Goal: Information Seeking & Learning: Learn about a topic

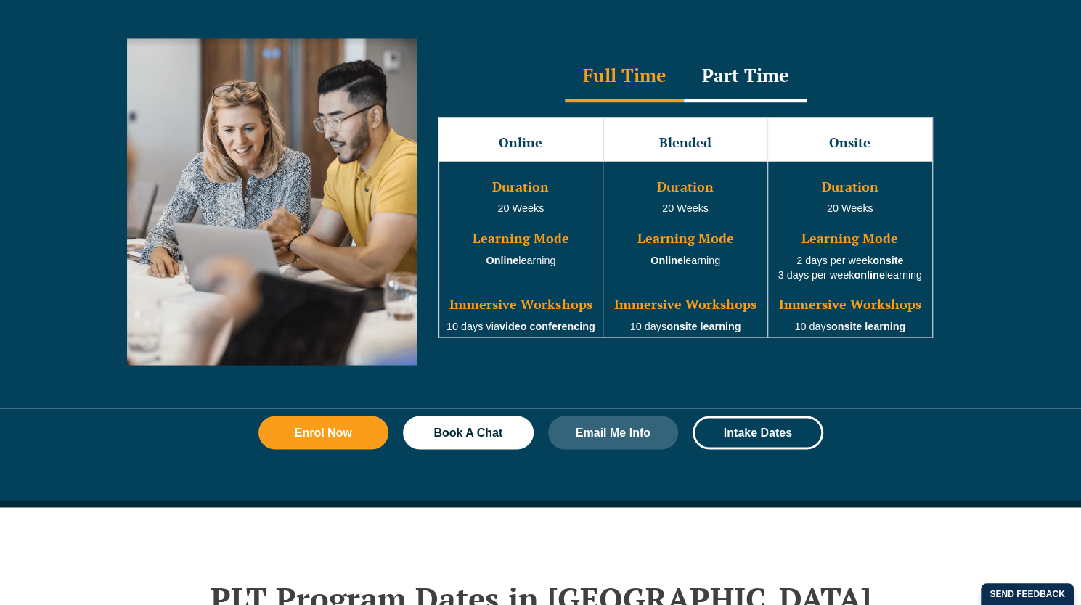
click at [736, 57] on link "Medicare Billing Course" at bounding box center [792, 68] width 129 height 62
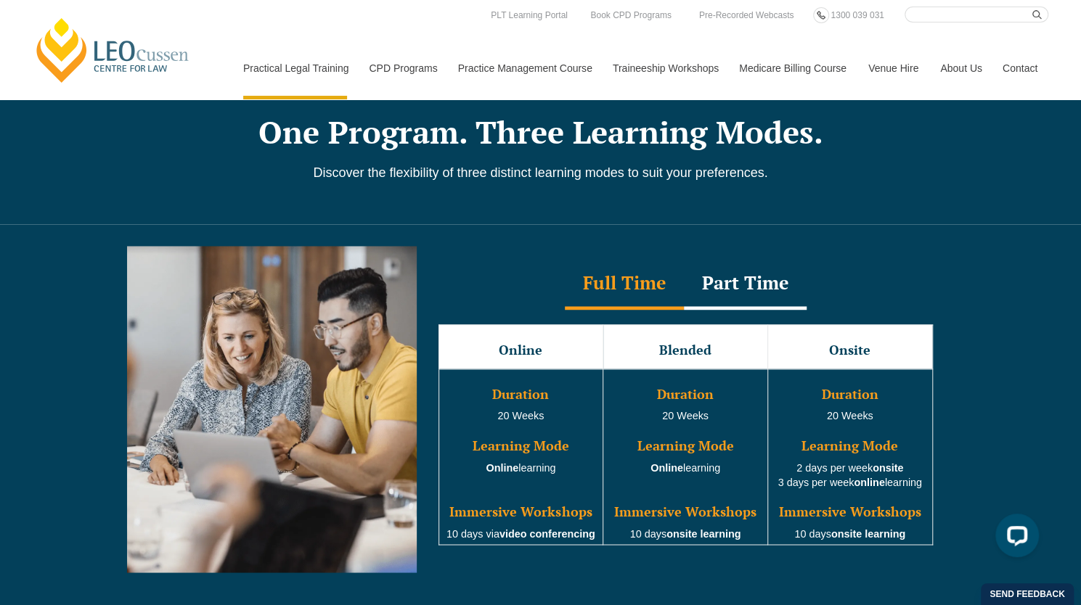
click at [742, 269] on div "Part Time" at bounding box center [745, 284] width 123 height 51
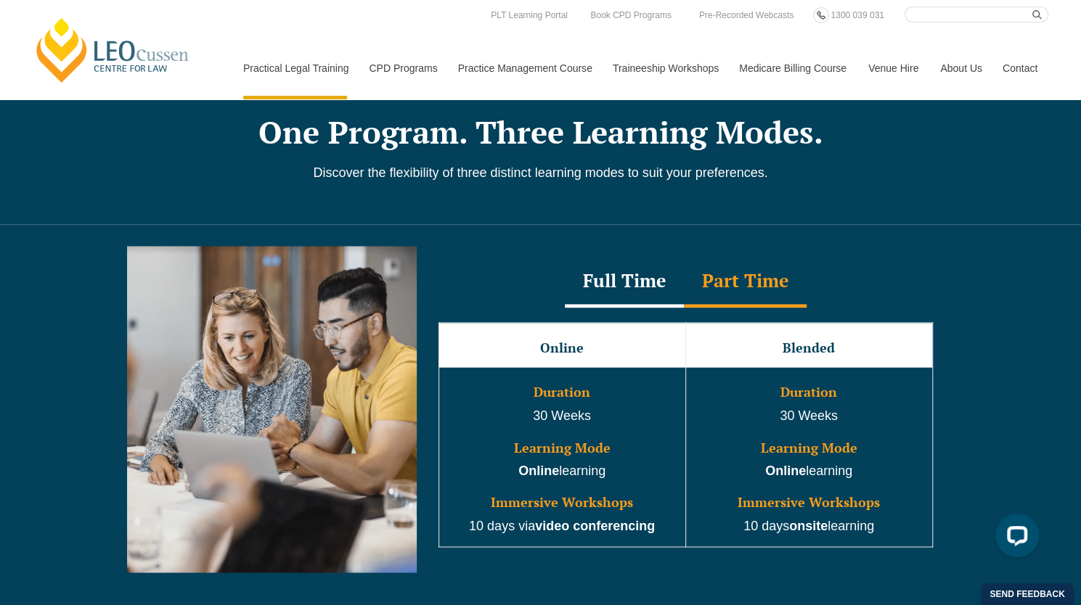
click at [650, 263] on div "Full Time" at bounding box center [624, 282] width 119 height 51
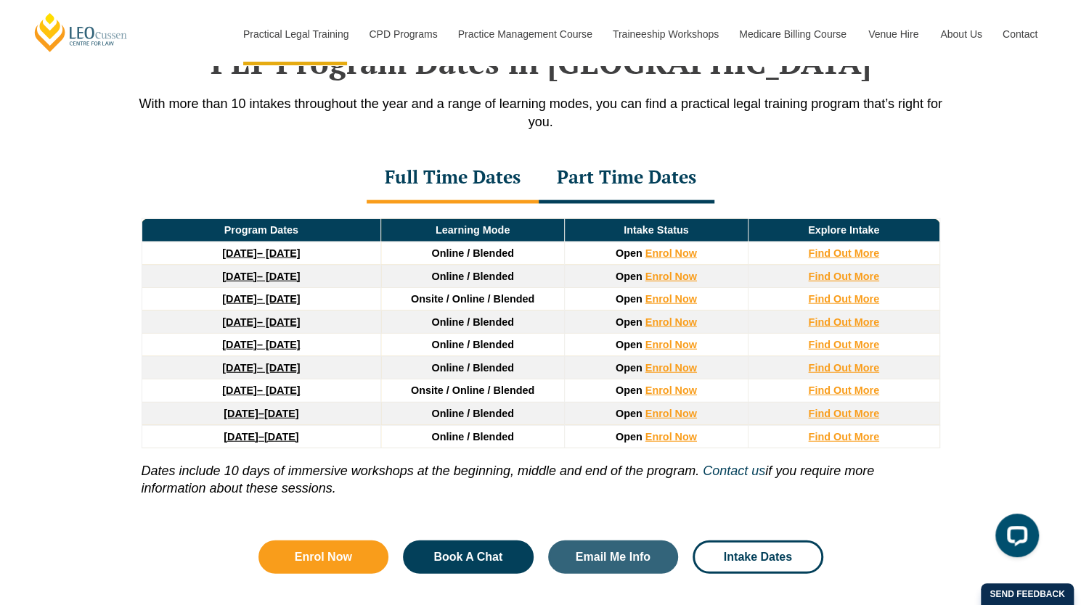
scroll to position [1919, 0]
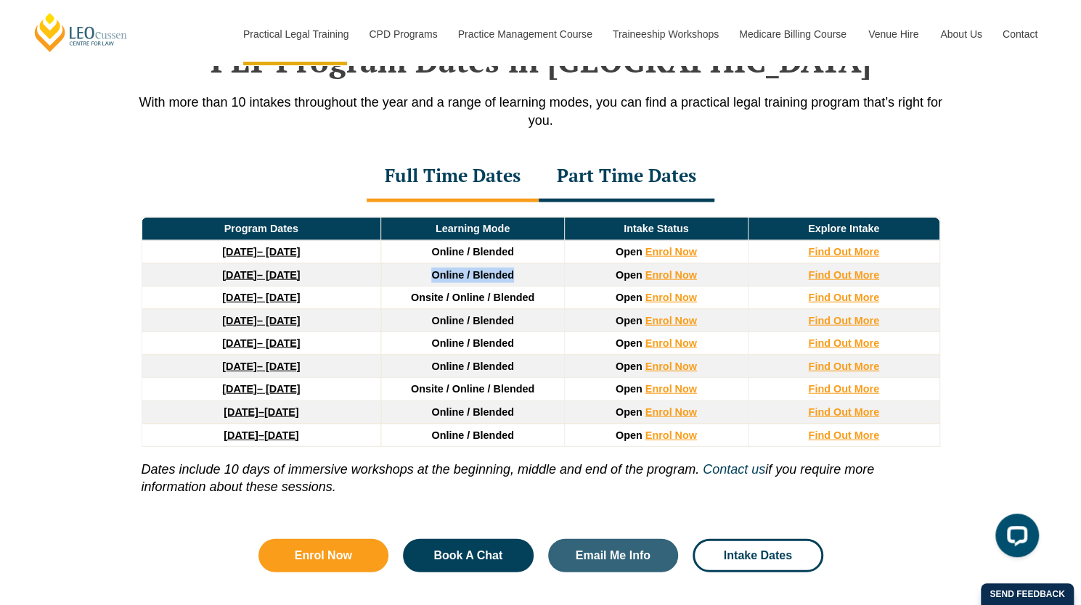
drag, startPoint x: 424, startPoint y: 250, endPoint x: 533, endPoint y: 252, distance: 108.9
click at [533, 263] on td "Online / Blended" at bounding box center [473, 274] width 184 height 23
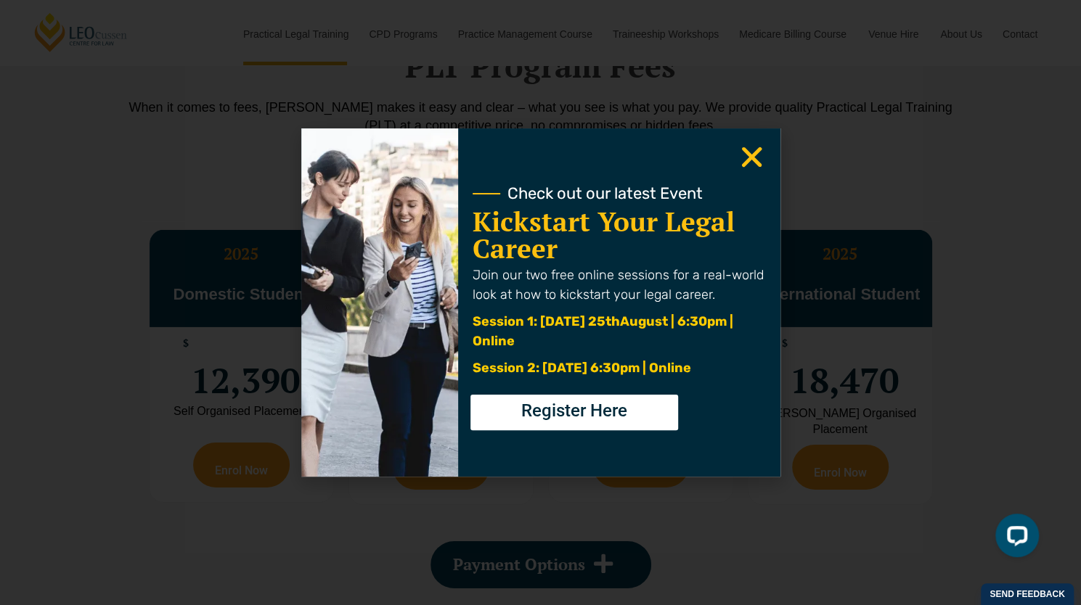
scroll to position [2574, 0]
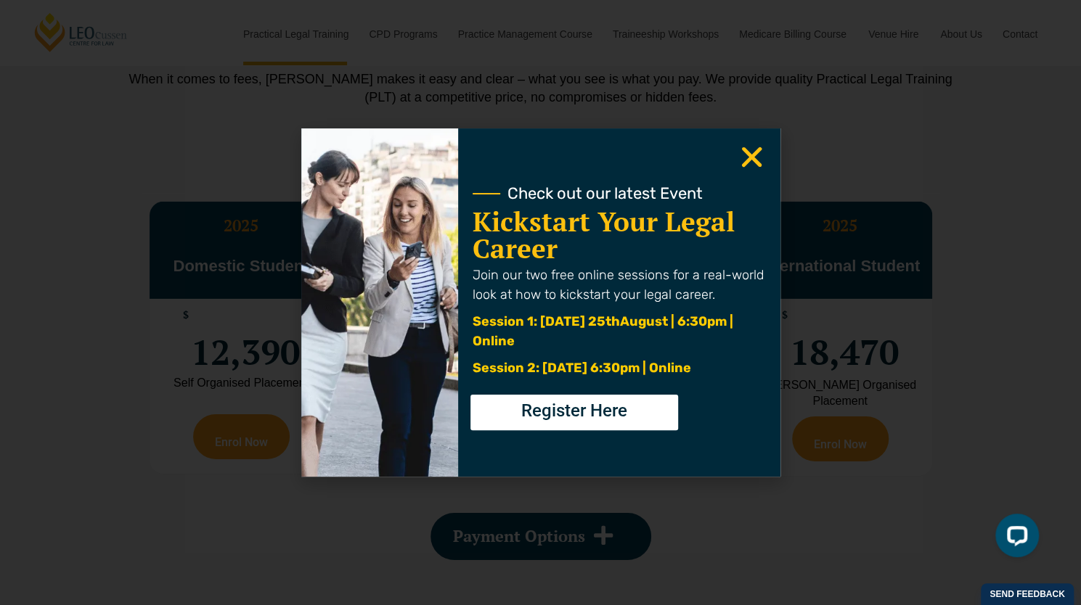
click at [754, 151] on icon "Close" at bounding box center [751, 157] width 28 height 28
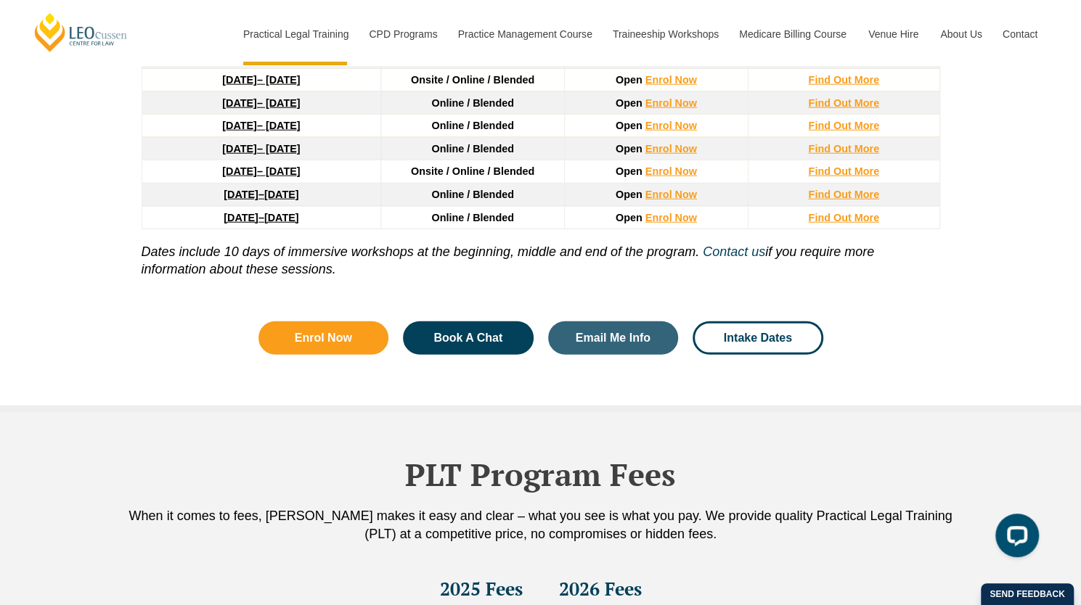
scroll to position [1958, 0]
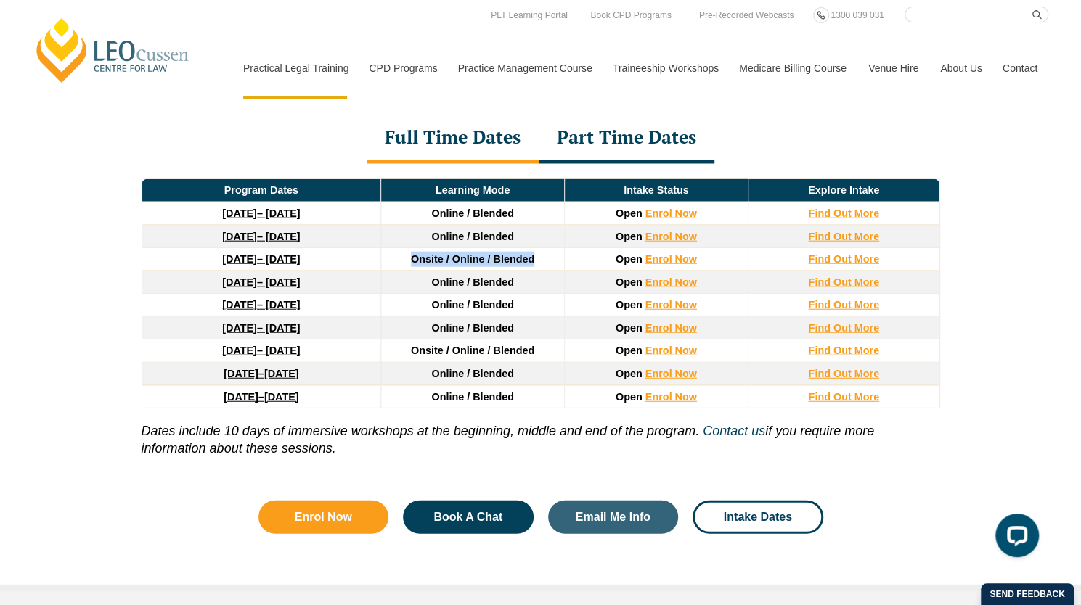
drag, startPoint x: 552, startPoint y: 237, endPoint x: 409, endPoint y: 239, distance: 143.0
click at [409, 248] on td "Onsite / Online / Blended" at bounding box center [473, 259] width 184 height 23
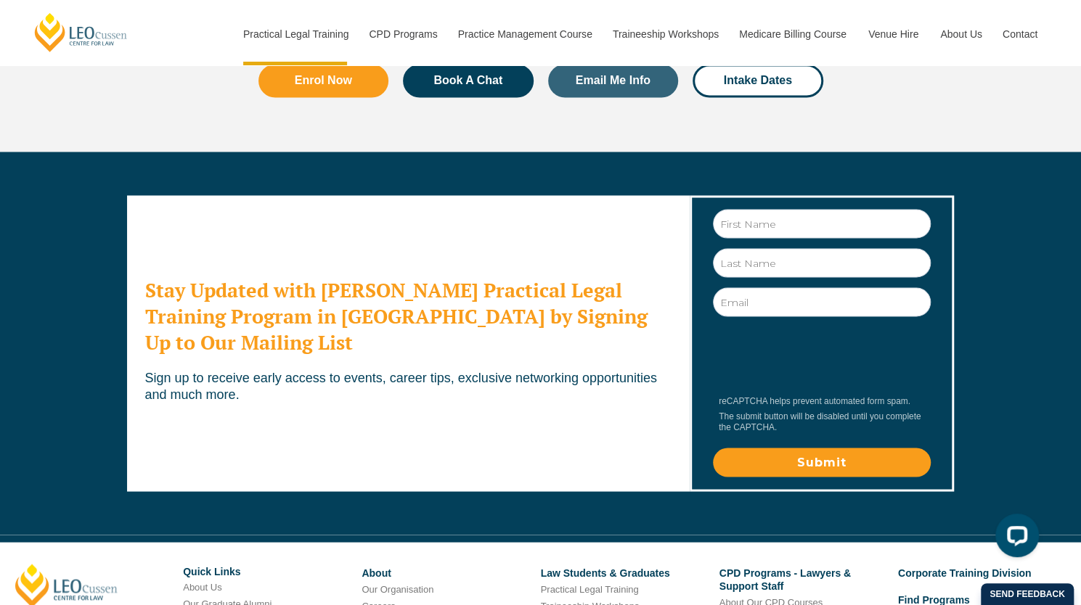
scroll to position [7971, 0]
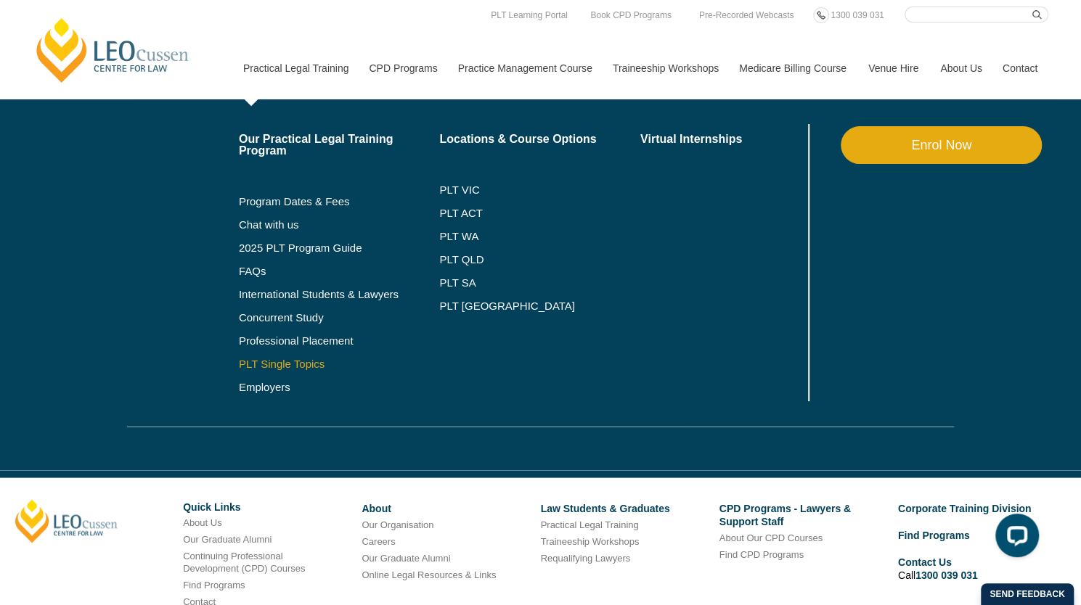
click at [274, 363] on link "PLT Single Topics" at bounding box center [339, 364] width 201 height 12
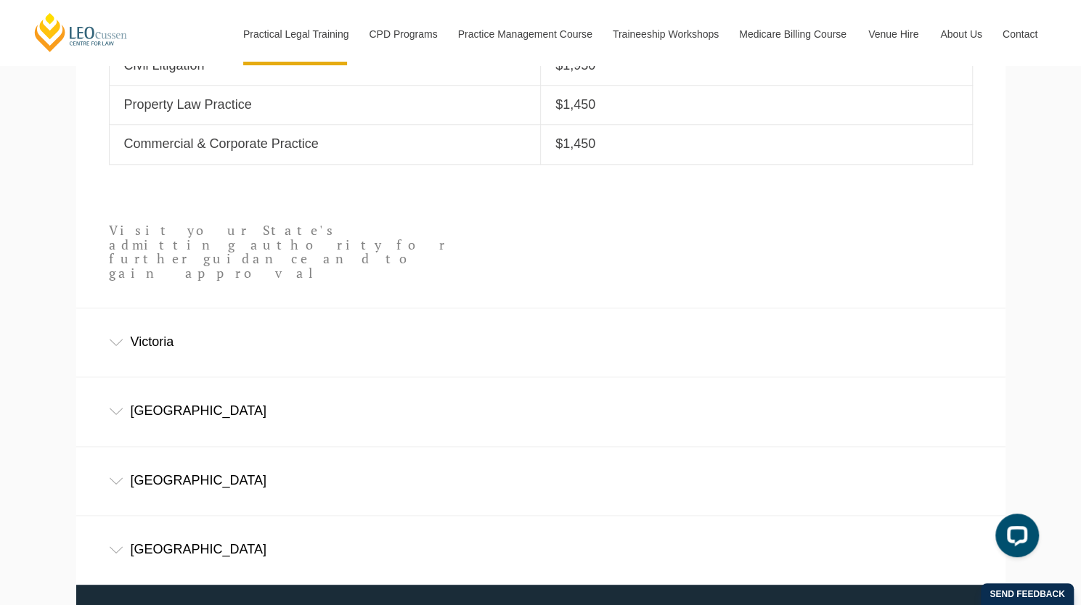
scroll to position [800, 0]
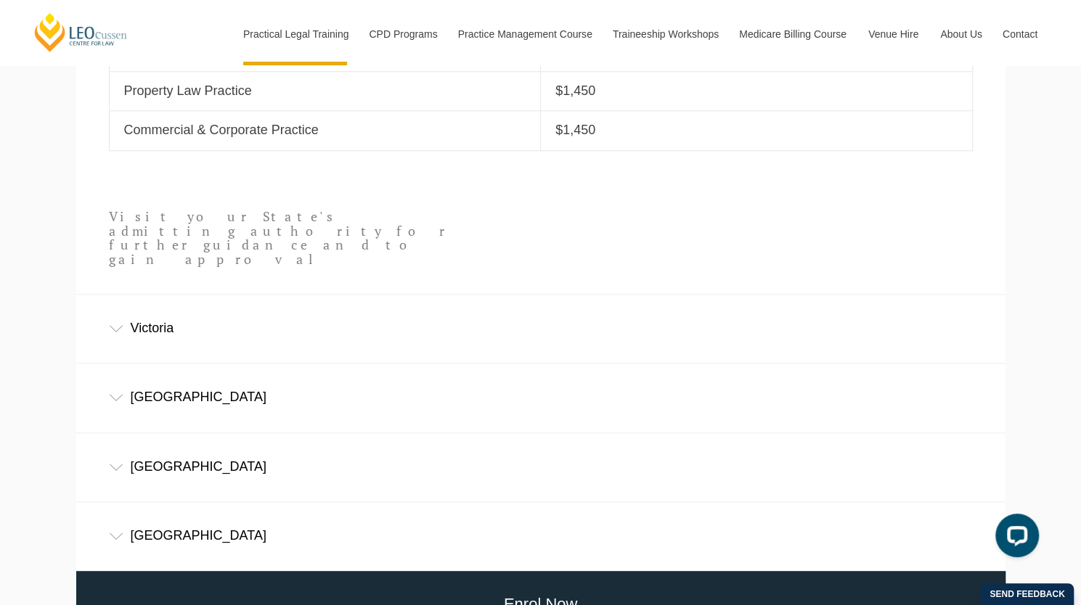
click at [232, 296] on div "Victoria" at bounding box center [540, 328] width 929 height 67
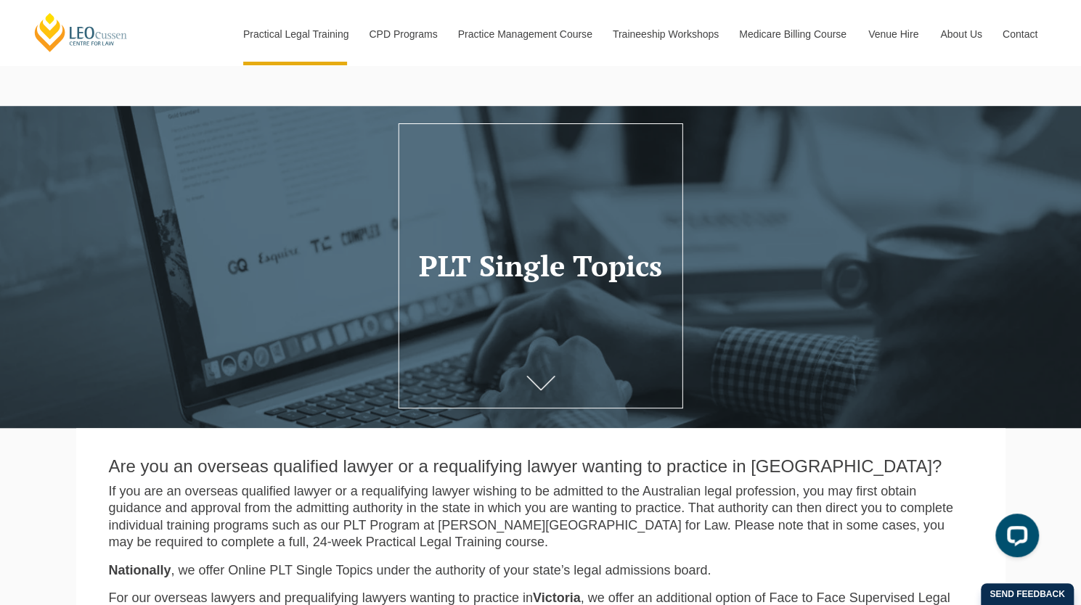
scroll to position [0, 0]
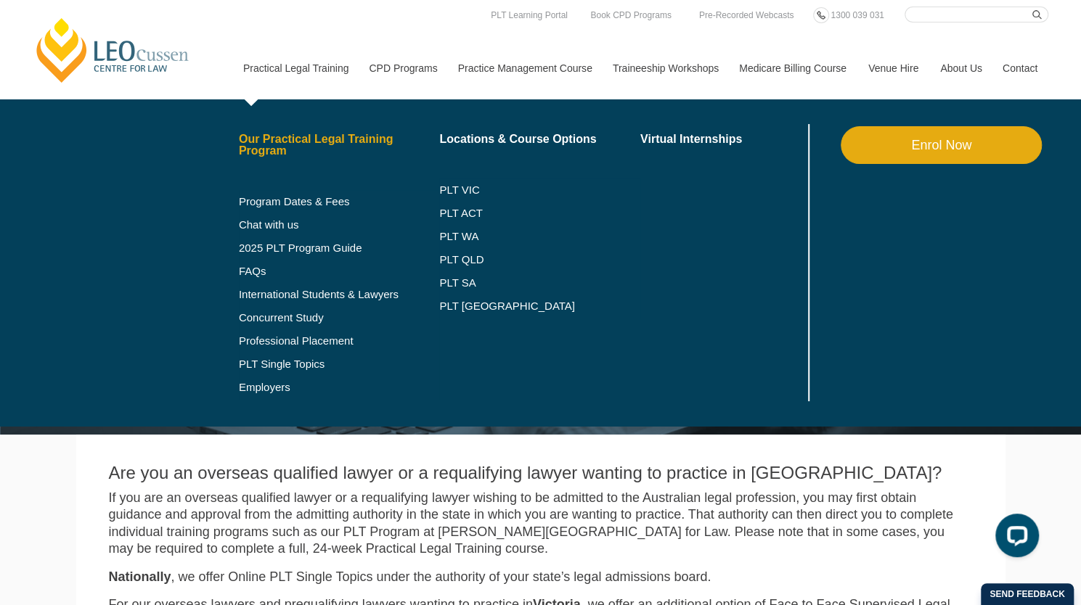
click at [268, 148] on link "Our Practical Legal Training Program" at bounding box center [339, 145] width 201 height 23
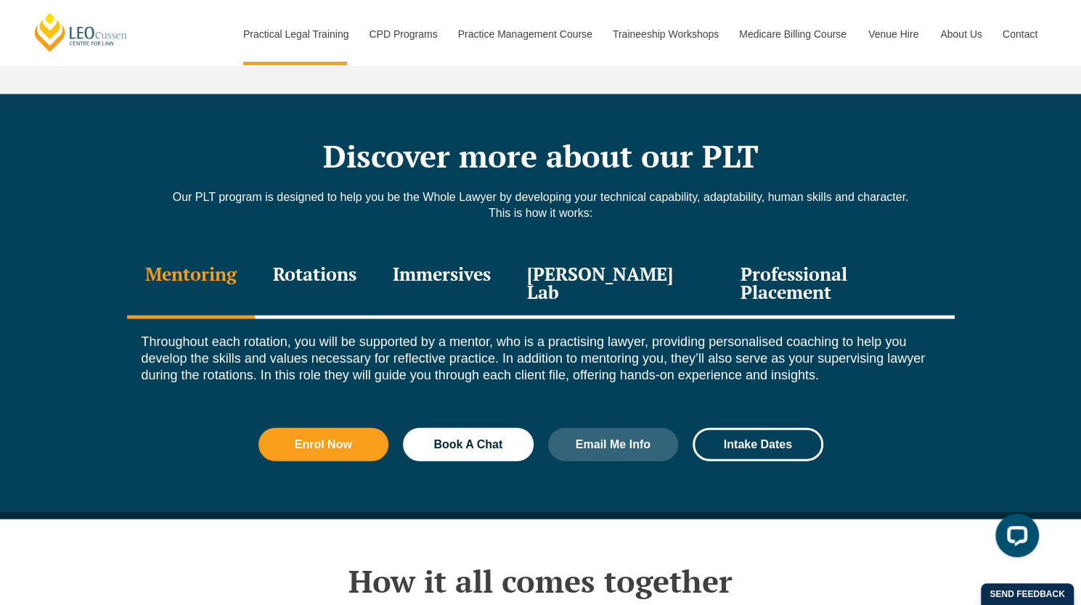
scroll to position [1922, 0]
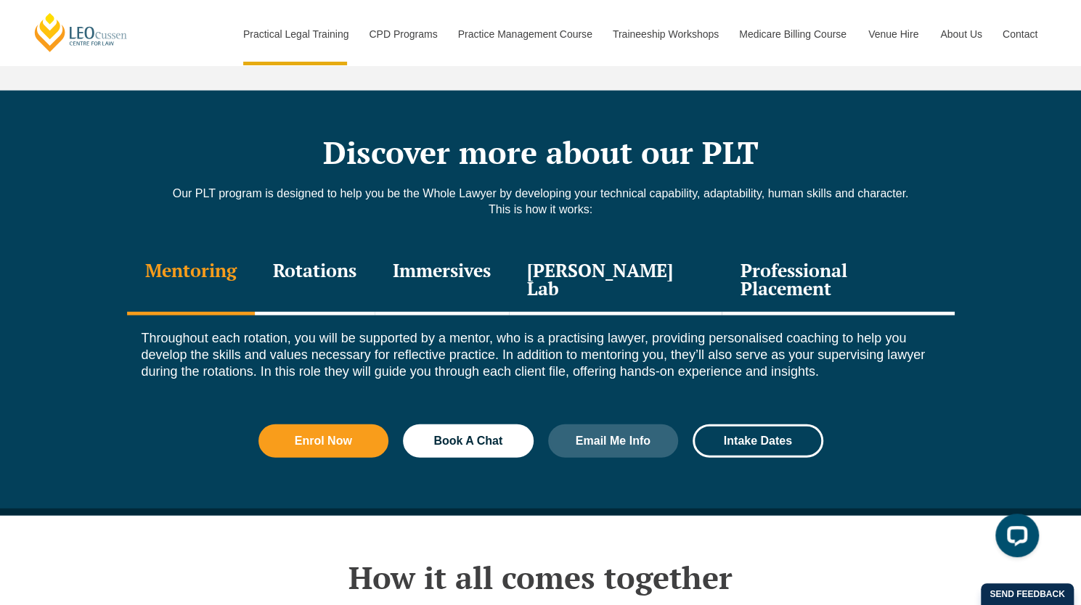
click at [350, 247] on div "Rotations" at bounding box center [315, 281] width 120 height 69
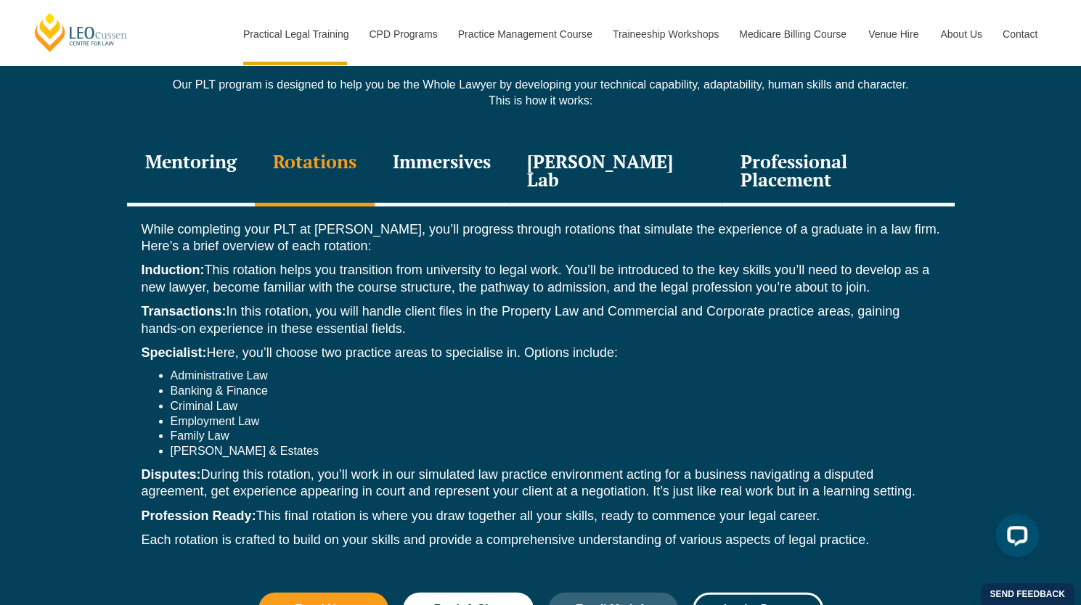
scroll to position [2048, 0]
